Goal: Communication & Community: Connect with others

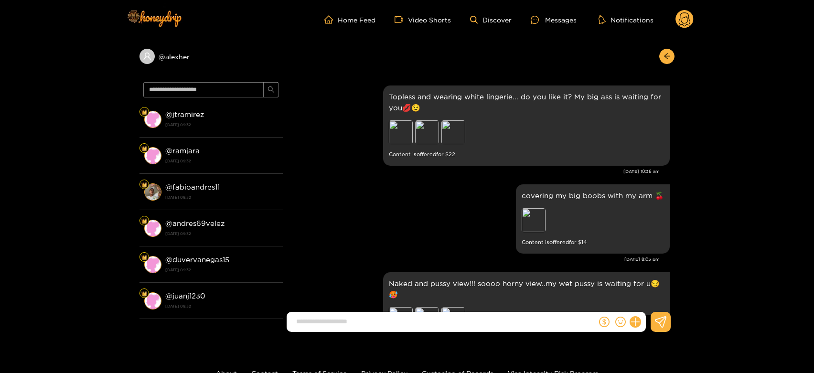
scroll to position [2013, 0]
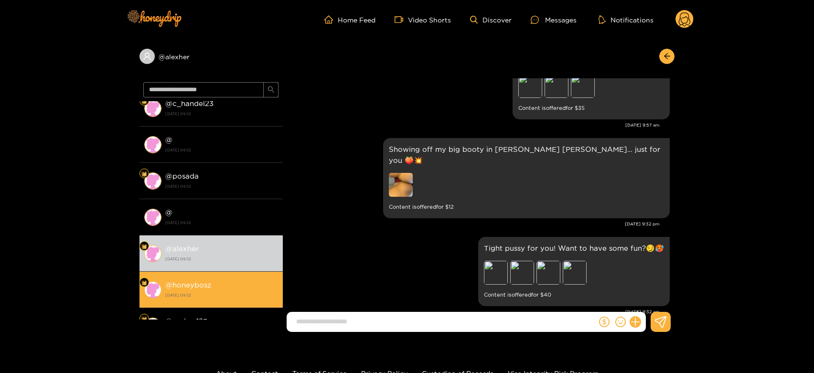
click at [231, 287] on div "@ honeybosz [DATE] 09:32" at bounding box center [221, 290] width 113 height 22
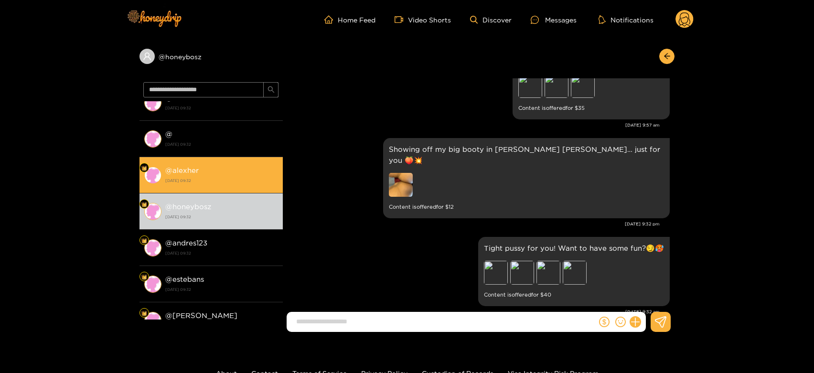
scroll to position [344, 0]
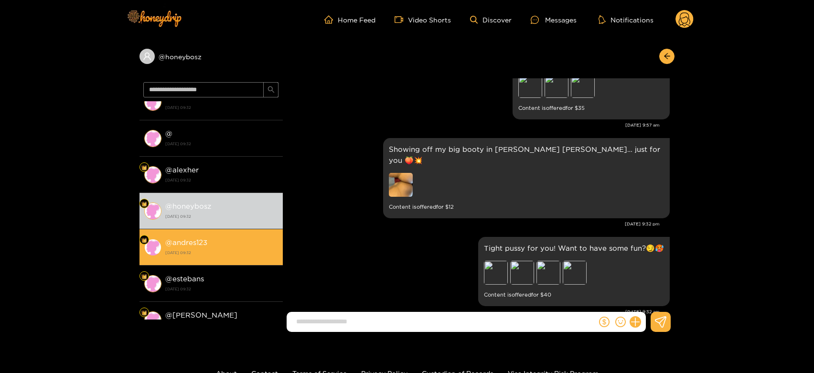
click at [215, 255] on div "@ andres123 [DATE] 09:32" at bounding box center [221, 248] width 113 height 22
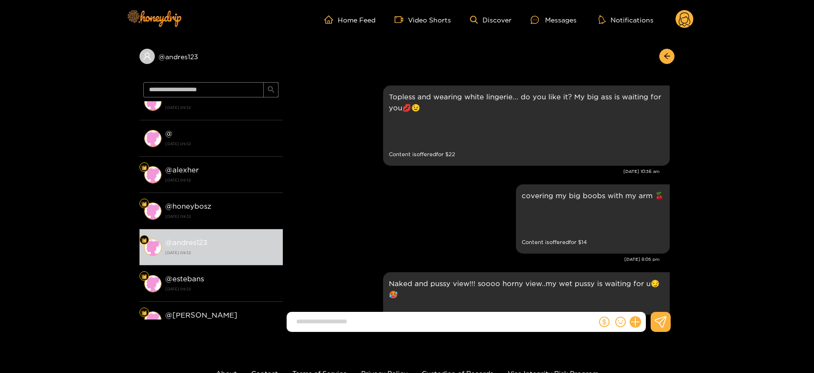
scroll to position [2013, 0]
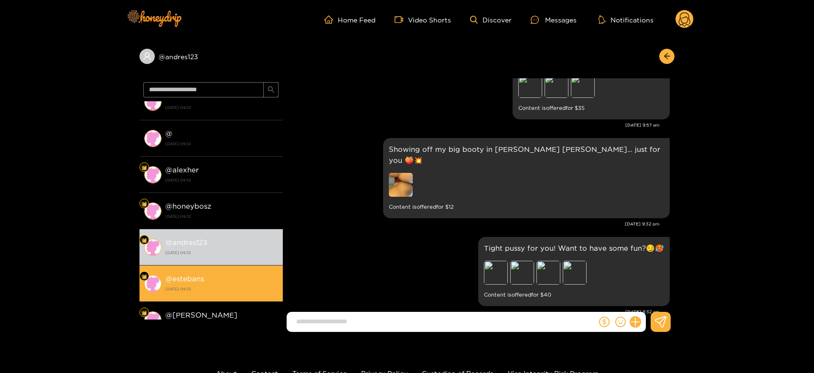
click at [229, 274] on div "@ [PERSON_NAME] [DATE] 09:32" at bounding box center [221, 284] width 113 height 22
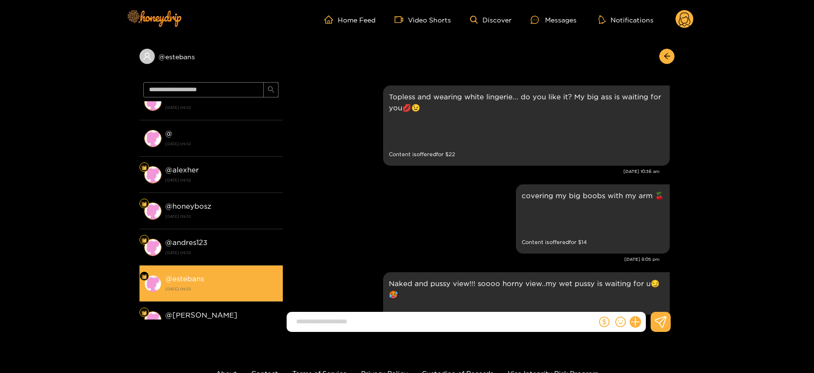
scroll to position [2013, 0]
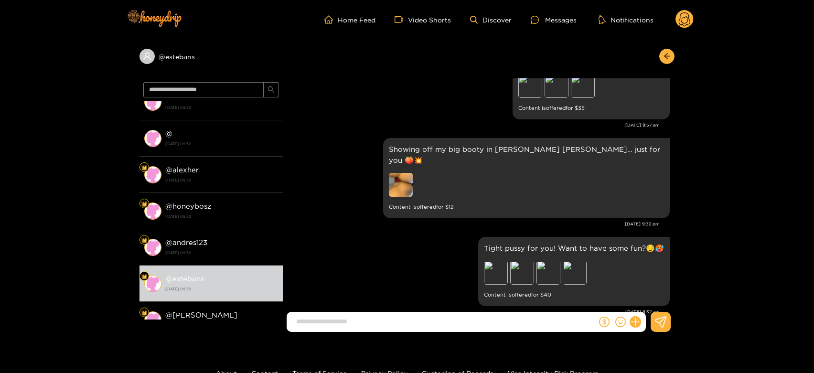
click at [684, 21] on circle at bounding box center [685, 19] width 18 height 18
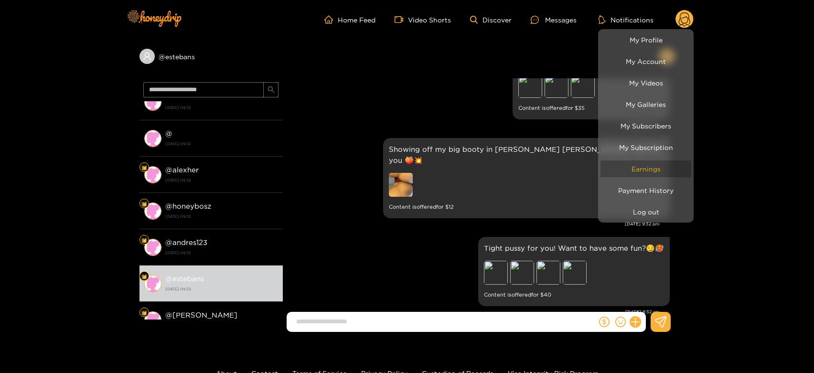
click at [649, 173] on link "Earnings" at bounding box center [646, 169] width 91 height 17
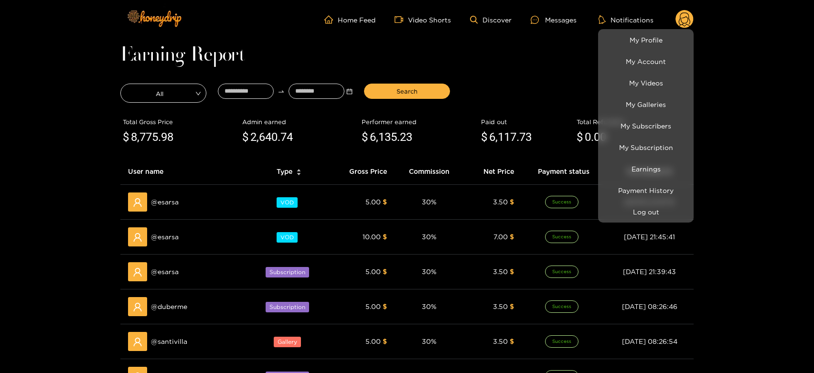
click at [169, 198] on div at bounding box center [407, 186] width 814 height 373
click at [169, 198] on span "@ esarsa" at bounding box center [165, 202] width 28 height 11
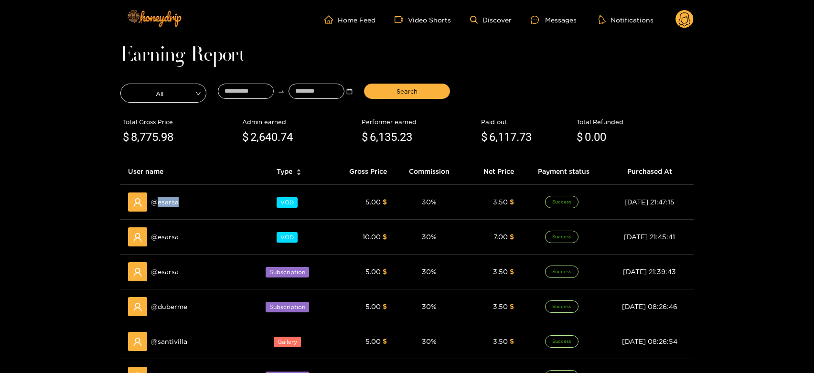
copy span "esarsa"
click at [554, 18] on div "Messages" at bounding box center [554, 19] width 46 height 11
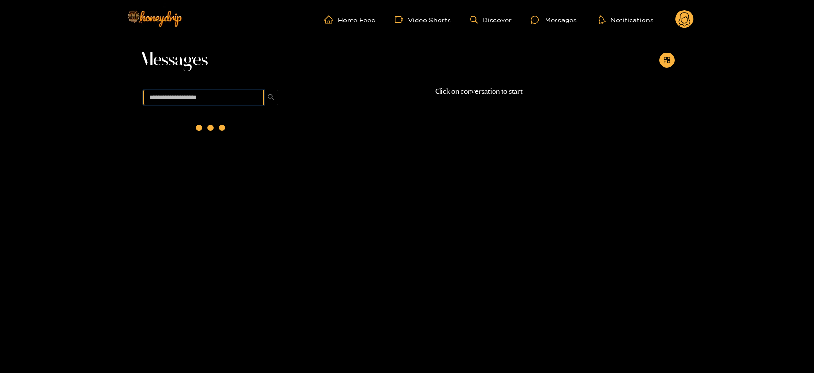
click at [237, 102] on input "text" at bounding box center [203, 97] width 120 height 15
paste input "******"
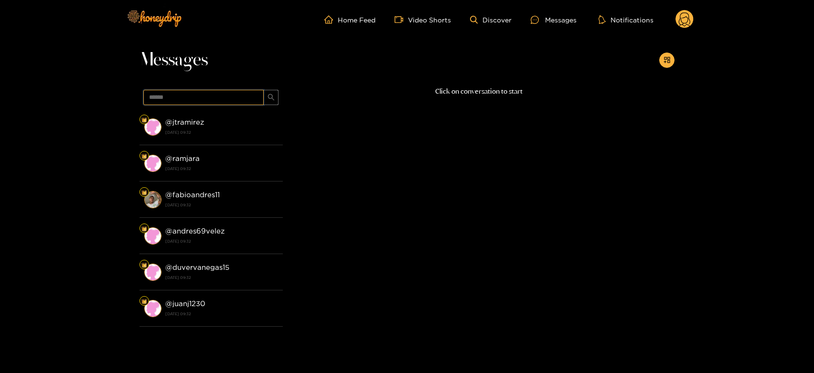
type input "******"
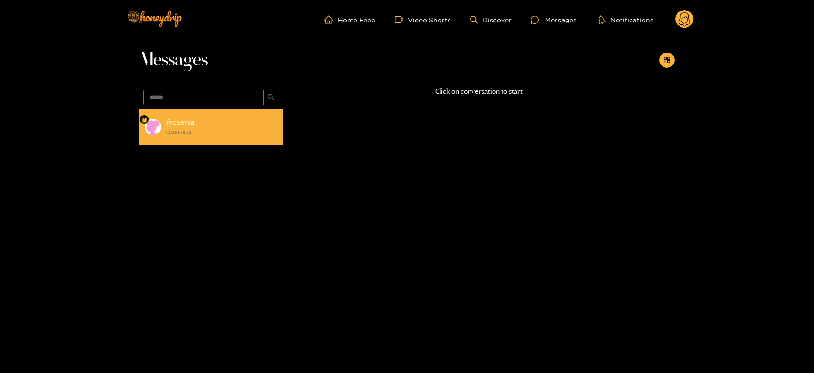
click at [220, 114] on li "@ esarsa [DATE] 09:32" at bounding box center [211, 127] width 143 height 36
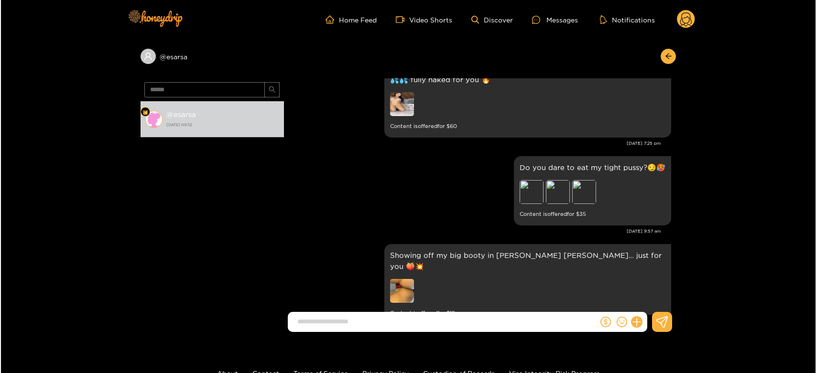
scroll to position [2013, 0]
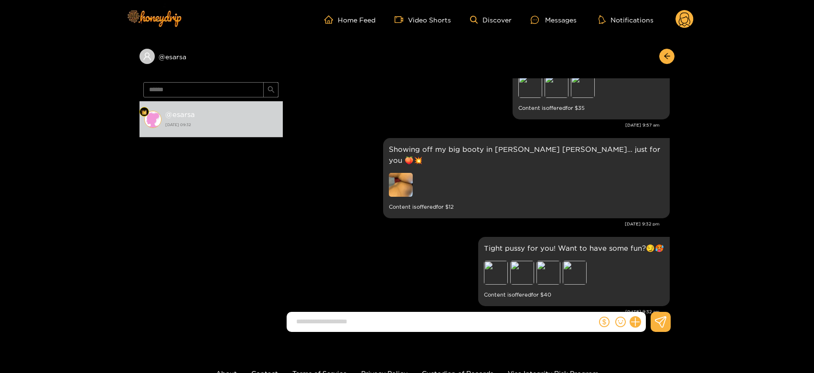
click at [679, 14] on circle at bounding box center [685, 19] width 18 height 18
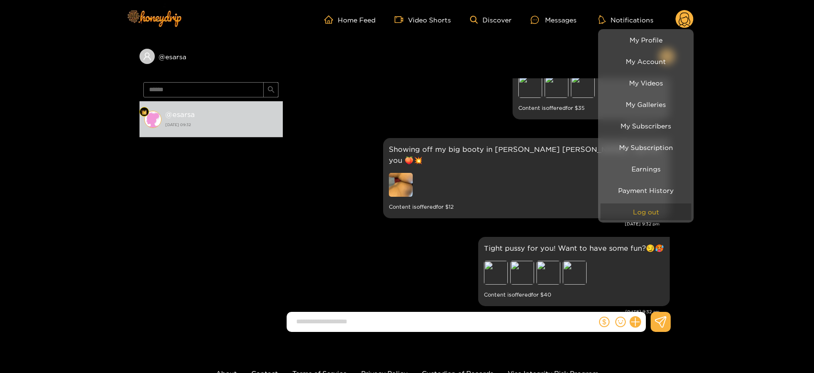
click at [666, 210] on button "Log out" at bounding box center [646, 212] width 91 height 17
